Goal: Find specific page/section: Find specific page/section

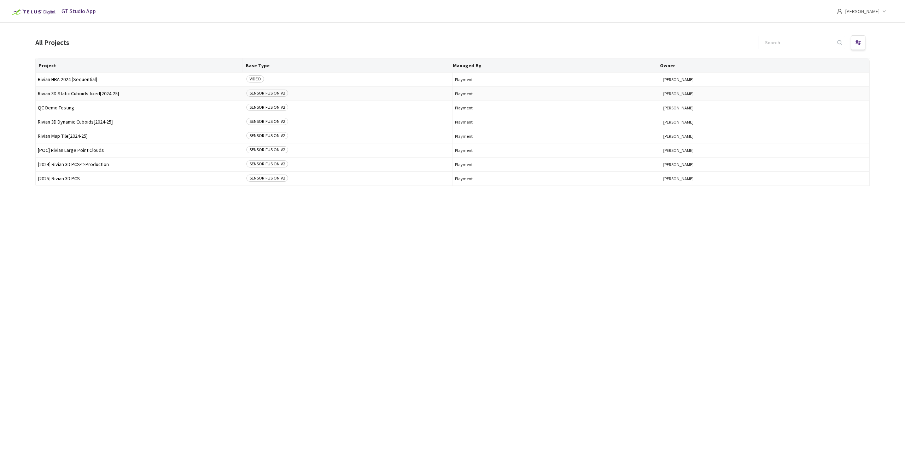
click at [94, 96] on td "Rivian 3D Static Cuboids fixed[2024-25]" at bounding box center [140, 94] width 209 height 14
